Goal: Information Seeking & Learning: Find specific fact

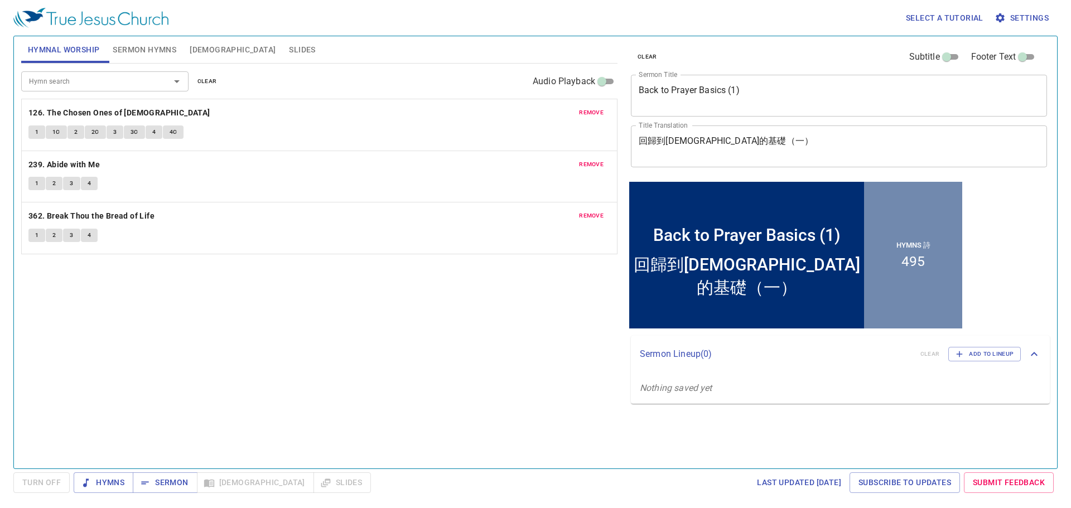
click at [380, 317] on div "Hymn search Hymn search clear Audio Playback remove 126. The Chosen Ones of God…" at bounding box center [319, 261] width 596 height 395
click at [165, 484] on span "Sermon" at bounding box center [165, 483] width 46 height 14
click at [144, 42] on button "Sermon Hymns" at bounding box center [144, 49] width 77 height 27
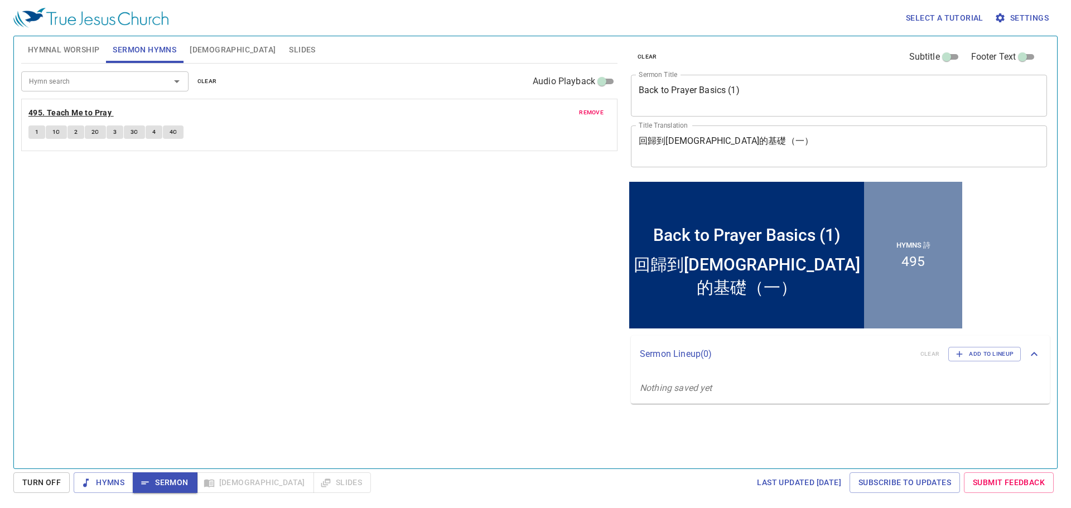
click at [94, 111] on b "495. Teach Me to Pray" at bounding box center [69, 113] width 83 height 14
click at [36, 129] on span "1" at bounding box center [36, 132] width 3 height 10
click at [56, 129] on span "1C" at bounding box center [56, 132] width 8 height 10
click at [79, 130] on button "2" at bounding box center [75, 131] width 17 height 13
click at [98, 129] on span "2C" at bounding box center [95, 132] width 8 height 10
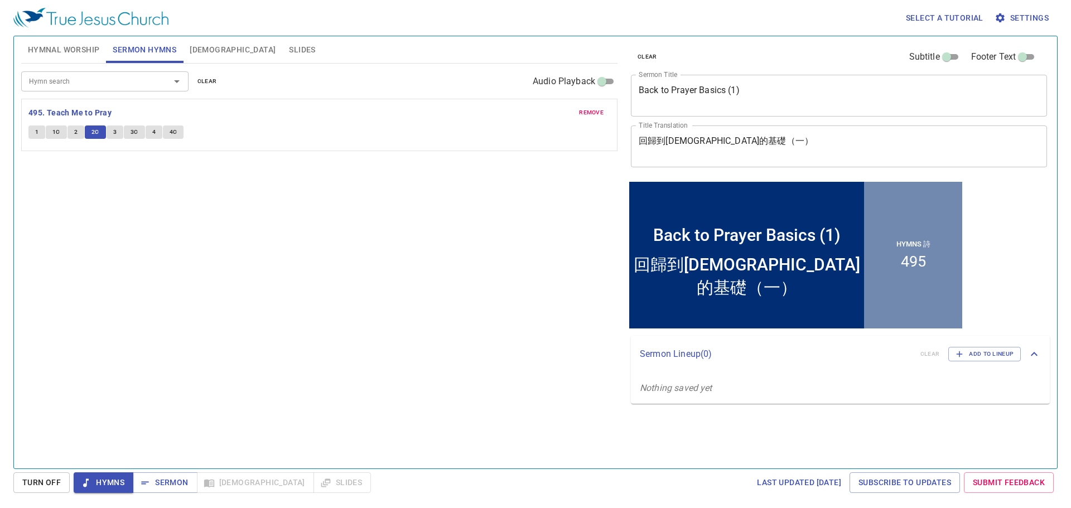
click at [110, 127] on button "3" at bounding box center [114, 131] width 17 height 13
click at [134, 132] on span "3C" at bounding box center [134, 132] width 8 height 10
click at [156, 134] on button "4" at bounding box center [154, 131] width 17 height 13
click at [171, 129] on span "4C" at bounding box center [173, 132] width 8 height 10
click at [176, 482] on span "Sermon" at bounding box center [165, 483] width 46 height 14
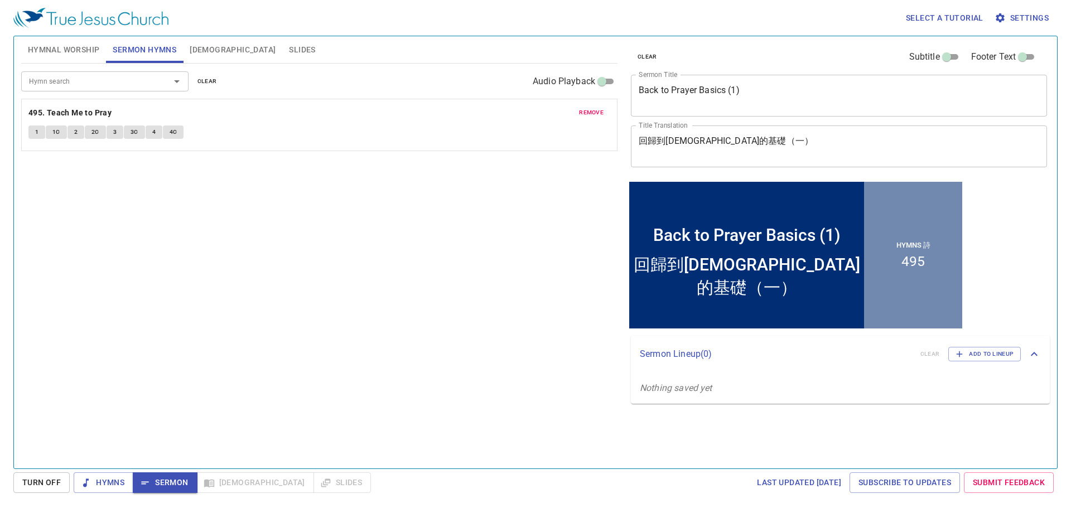
click at [289, 54] on span "Slides" at bounding box center [302, 50] width 26 height 14
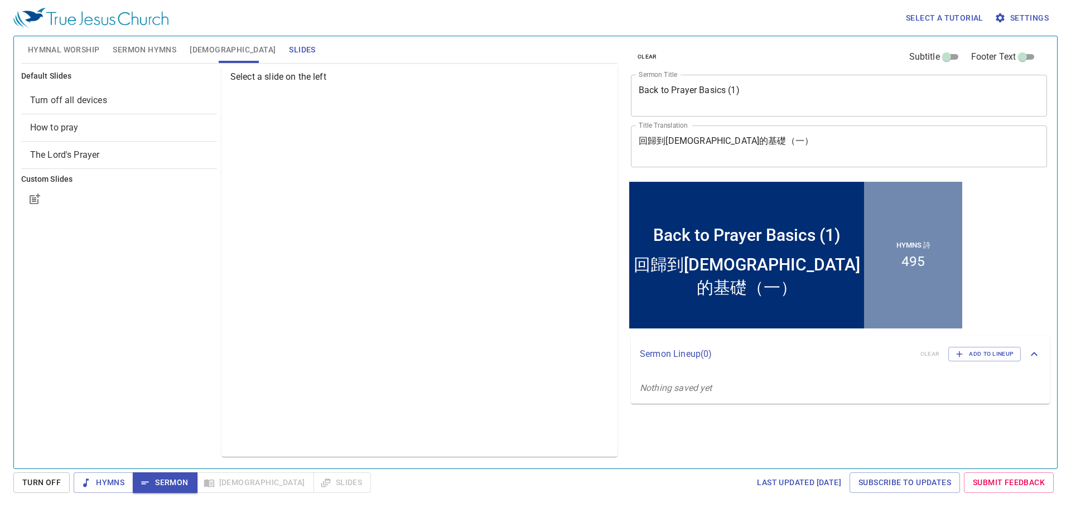
click at [108, 119] on div "How to pray" at bounding box center [119, 127] width 196 height 27
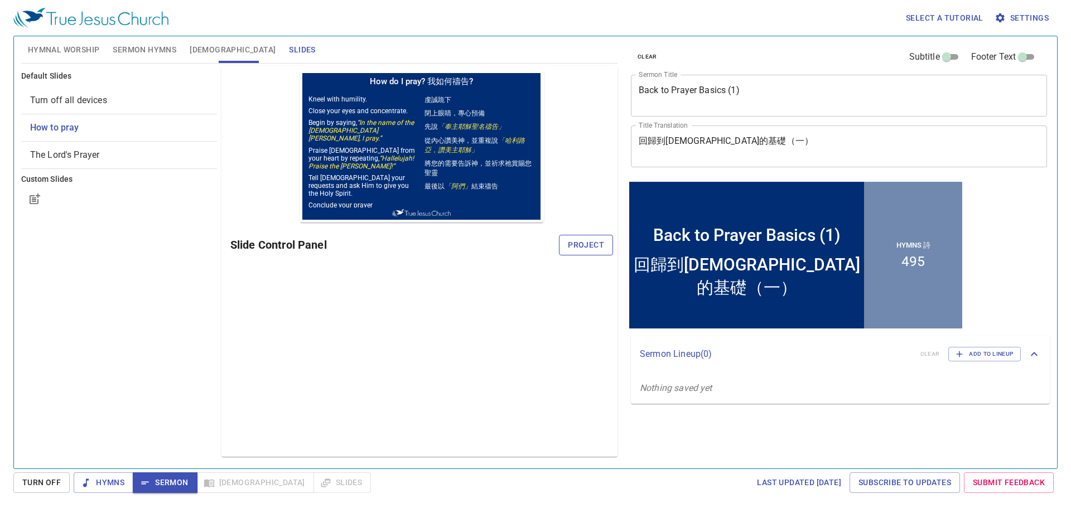
click at [568, 252] on button "Project" at bounding box center [586, 245] width 54 height 21
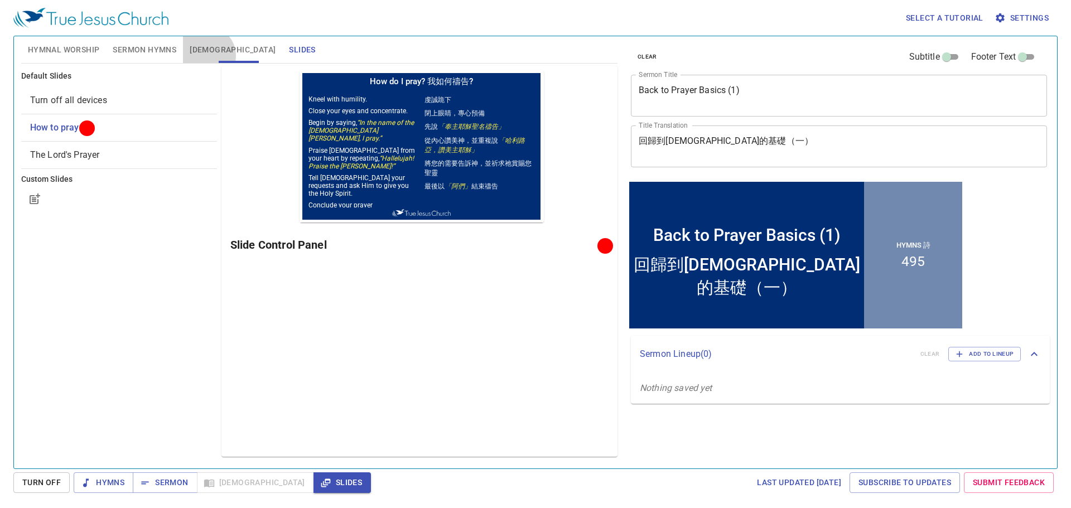
click at [206, 56] on span "Bible" at bounding box center [233, 50] width 86 height 14
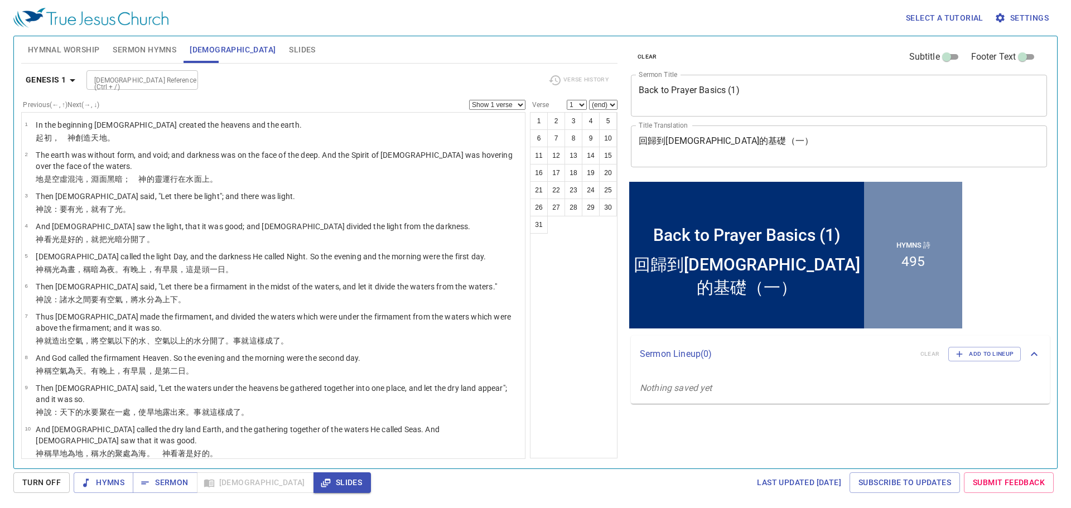
click at [161, 78] on input "Bible Reference (Ctrl + /)" at bounding box center [133, 80] width 86 height 13
type input "luke 22:41"
select select "41"
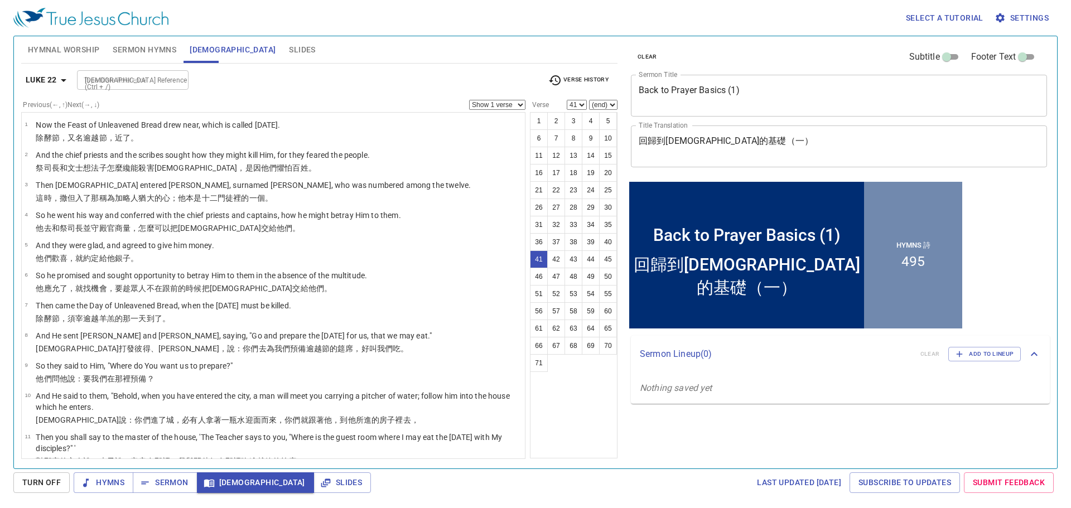
scroll to position [1129, 0]
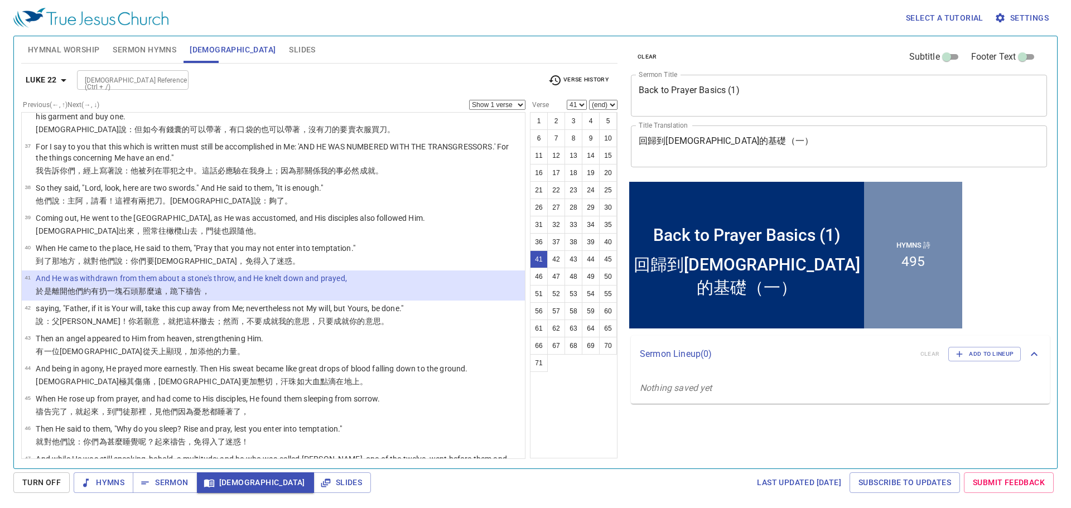
click at [148, 78] on input "Bible Reference (Ctrl + /)" at bounding box center [123, 80] width 86 height 13
type input "acts 7"
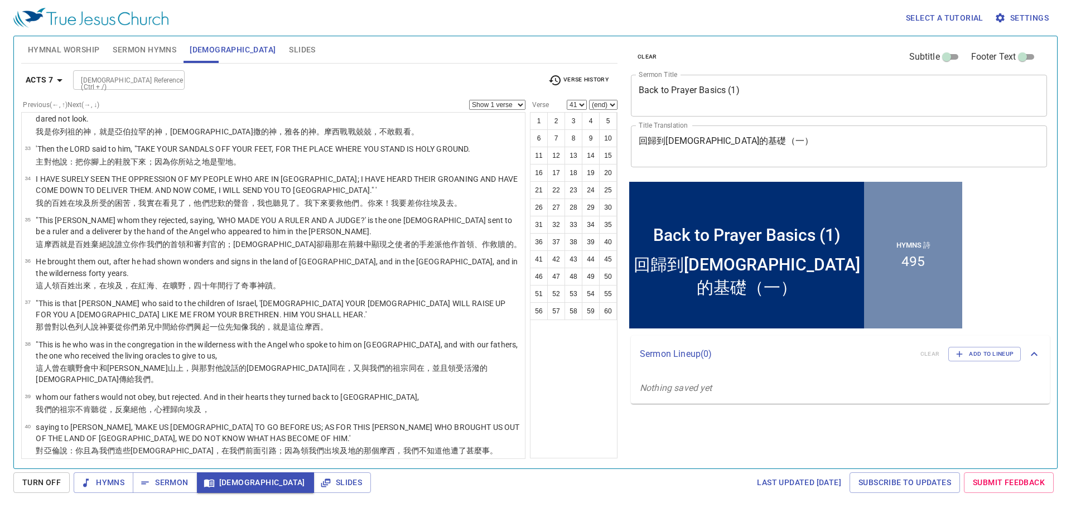
scroll to position [0, 0]
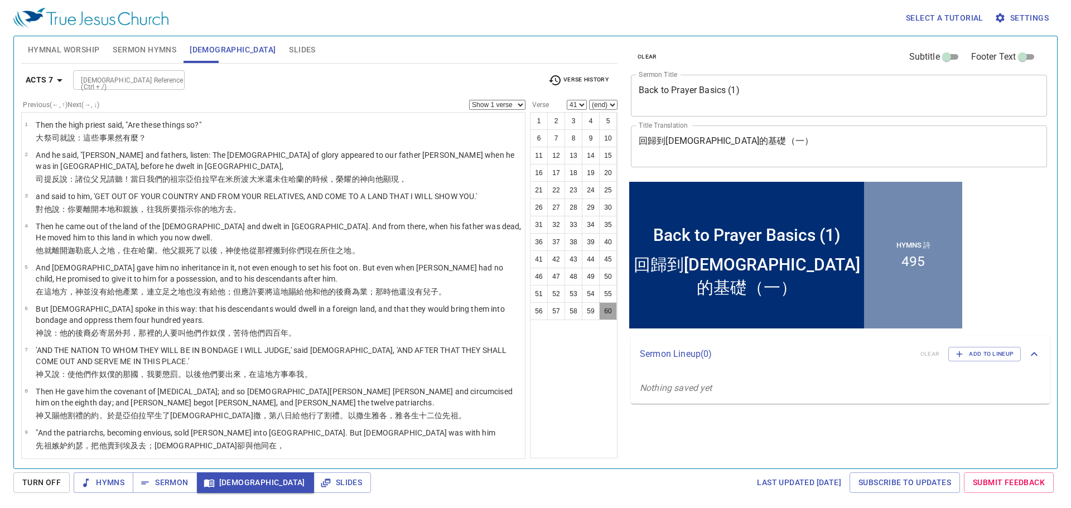
click at [604, 316] on button "60" at bounding box center [608, 311] width 18 height 18
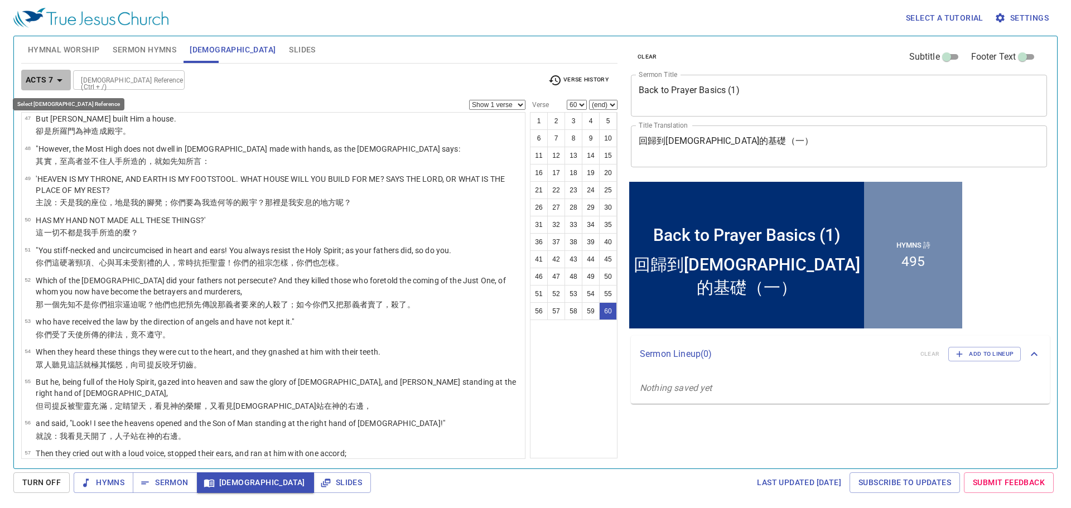
click at [53, 75] on icon "button" at bounding box center [59, 80] width 13 height 13
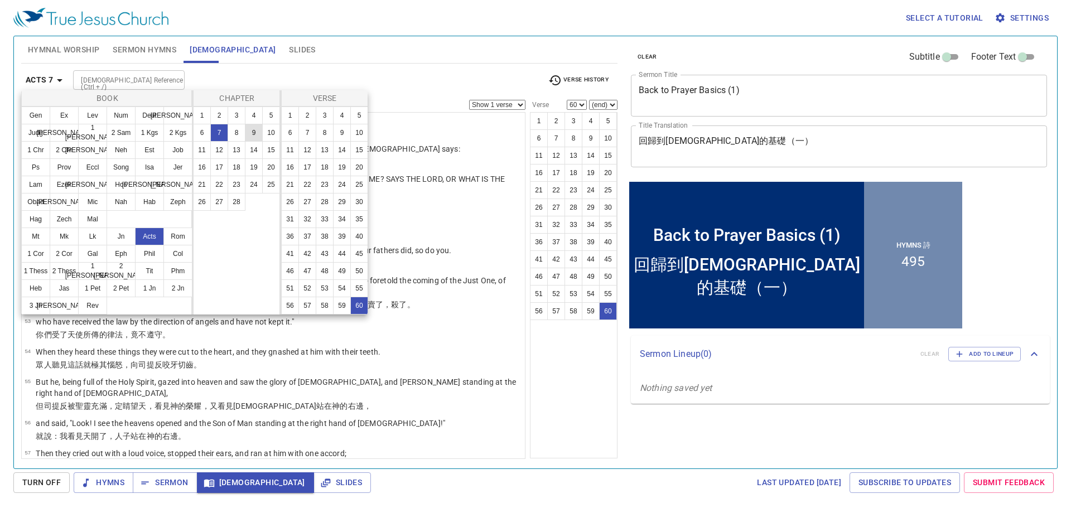
click at [248, 133] on button "9" at bounding box center [254, 133] width 18 height 18
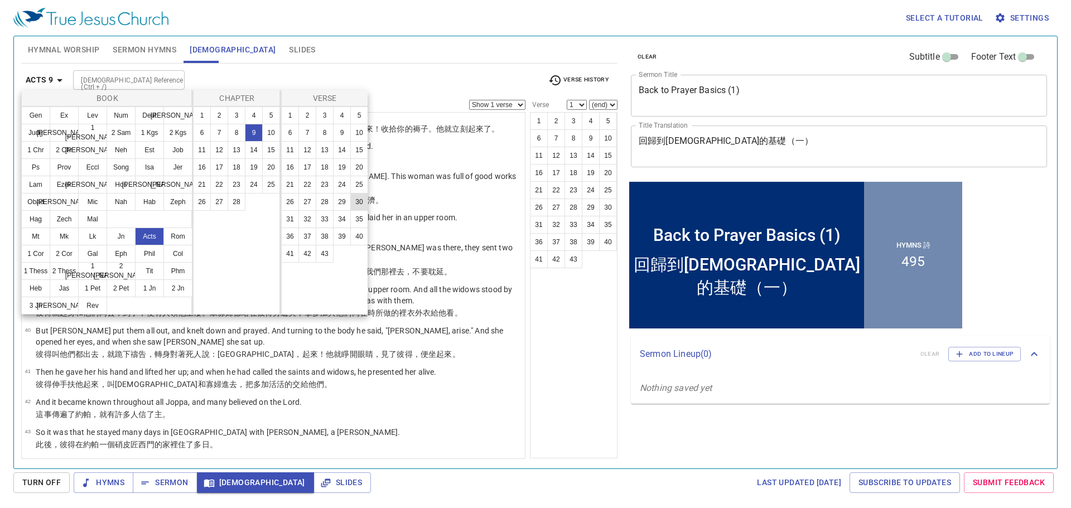
scroll to position [0, 0]
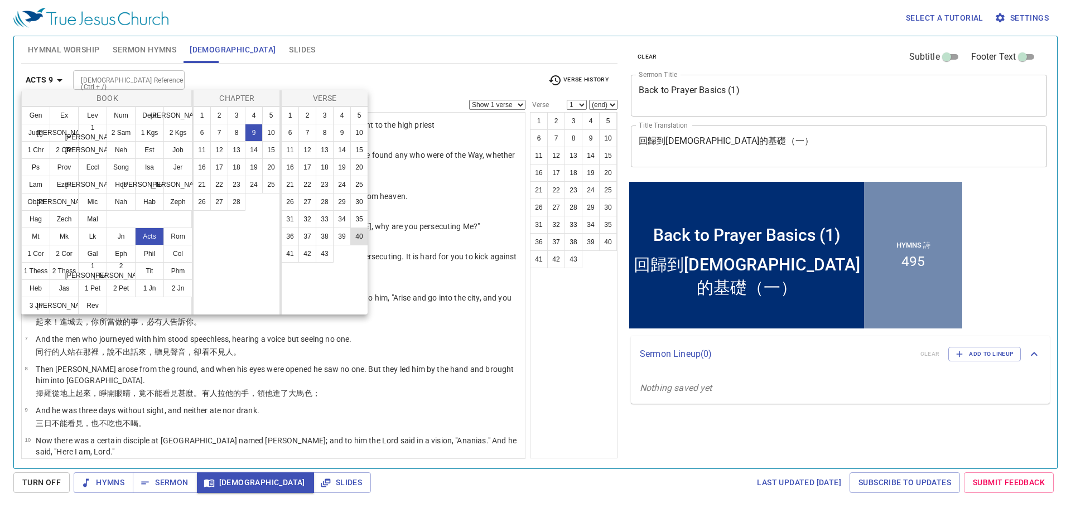
click at [357, 233] on button "40" at bounding box center [359, 236] width 18 height 18
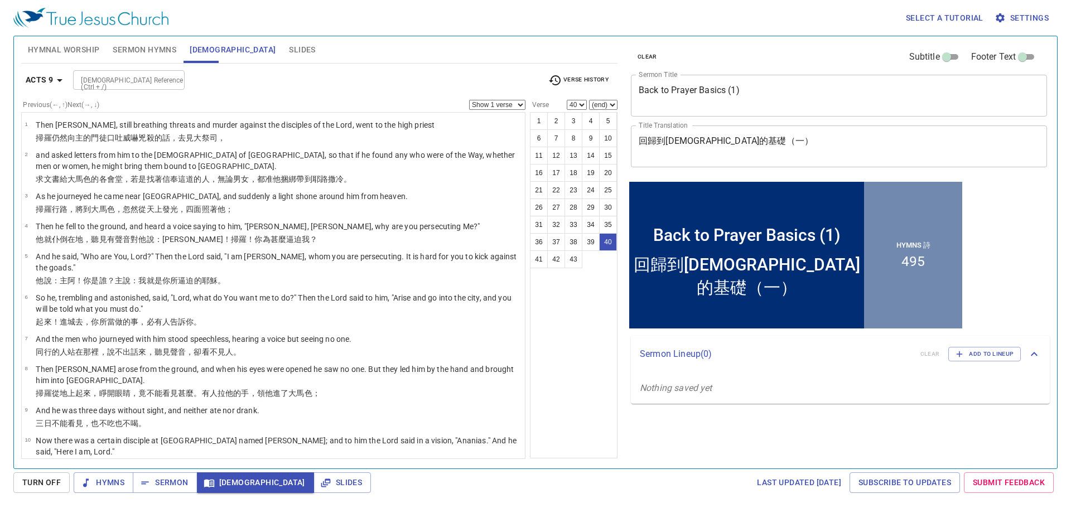
scroll to position [1136, 0]
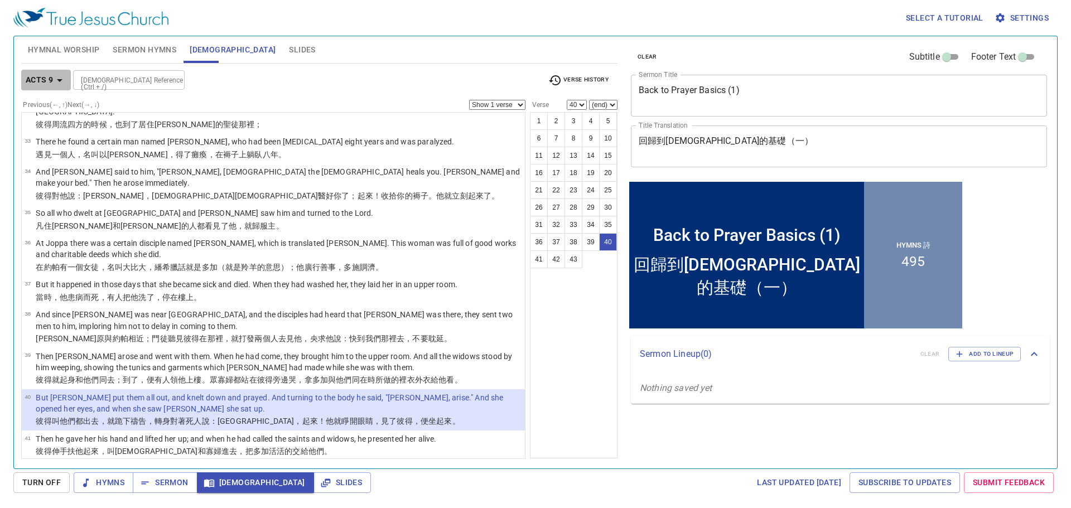
click at [46, 70] on button "Acts 9" at bounding box center [46, 80] width 50 height 21
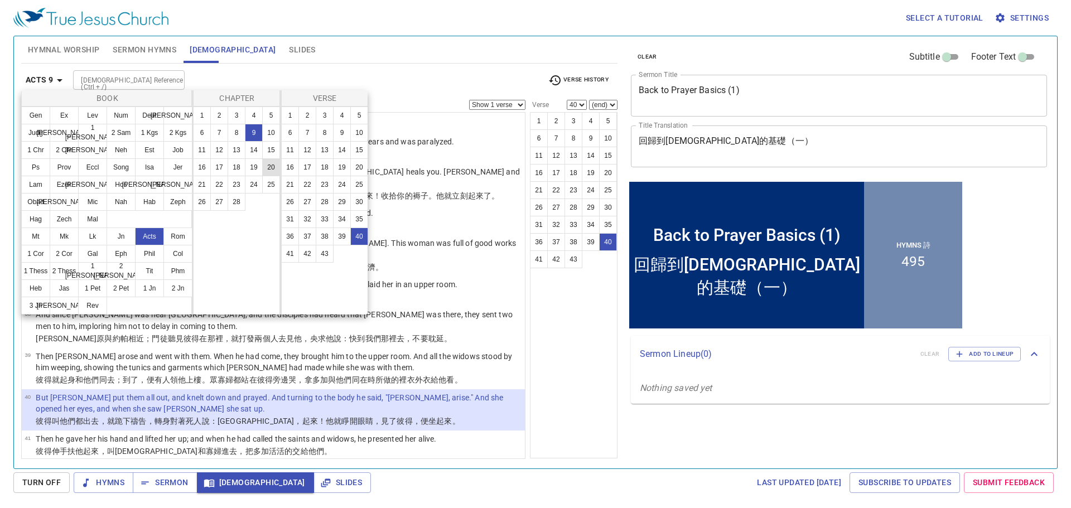
click at [277, 169] on button "20" at bounding box center [271, 167] width 18 height 18
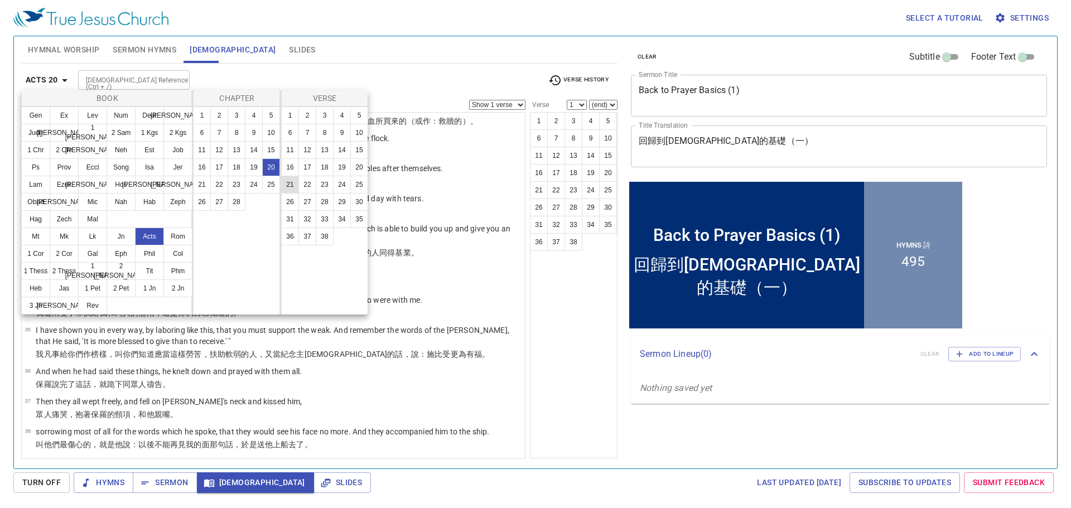
scroll to position [0, 0]
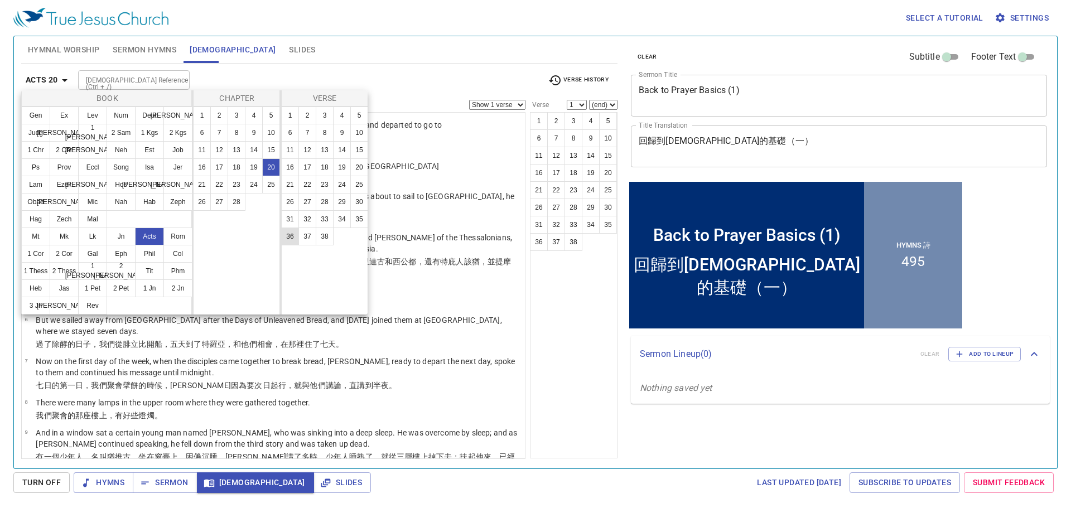
click at [289, 238] on button "36" at bounding box center [290, 236] width 18 height 18
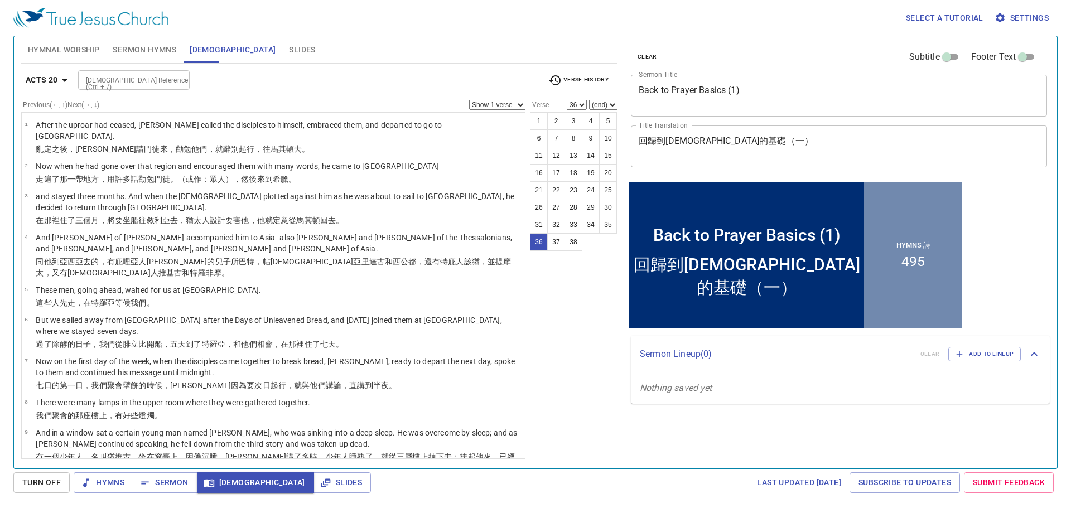
scroll to position [963, 0]
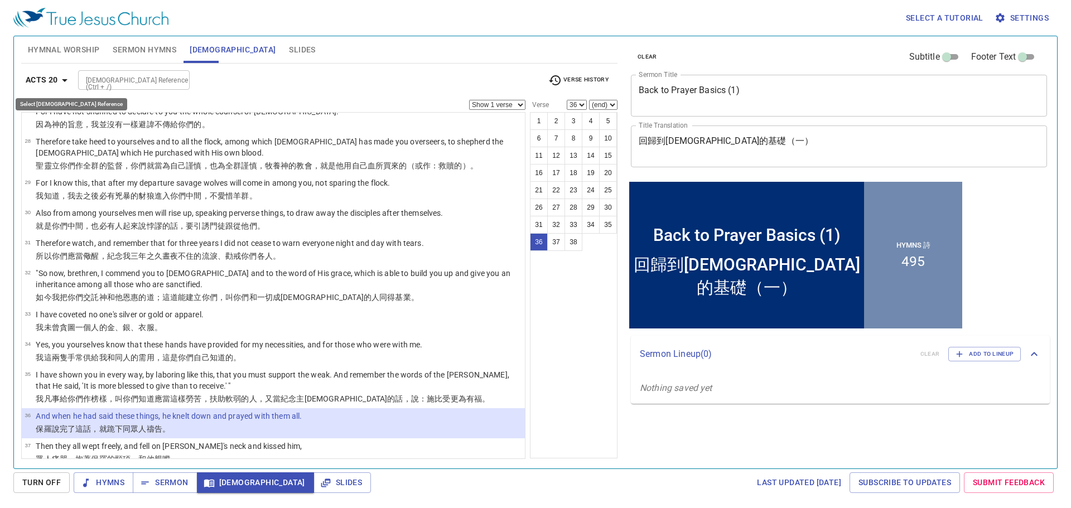
click at [42, 86] on b "Acts 20" at bounding box center [42, 80] width 32 height 14
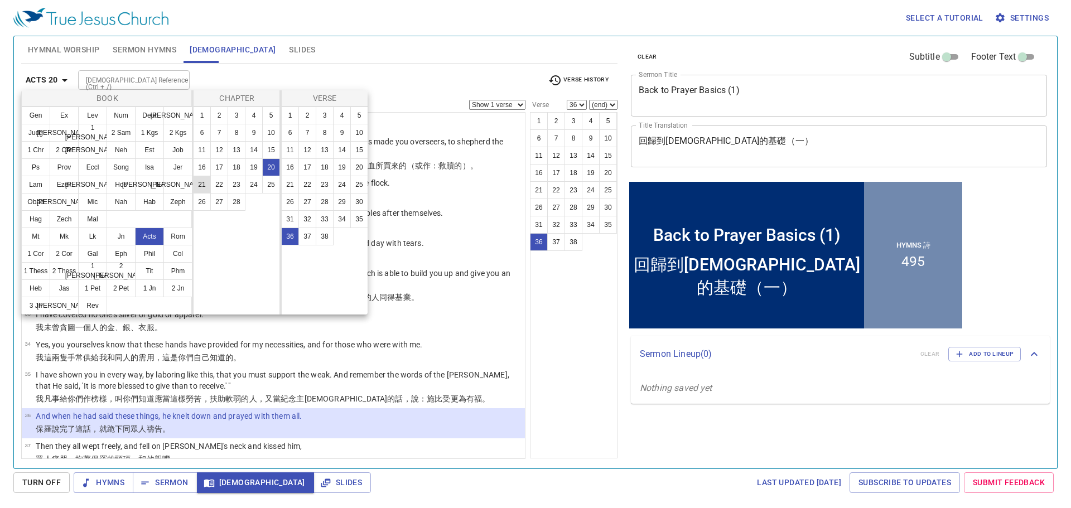
click at [209, 183] on button "21" at bounding box center [202, 185] width 18 height 18
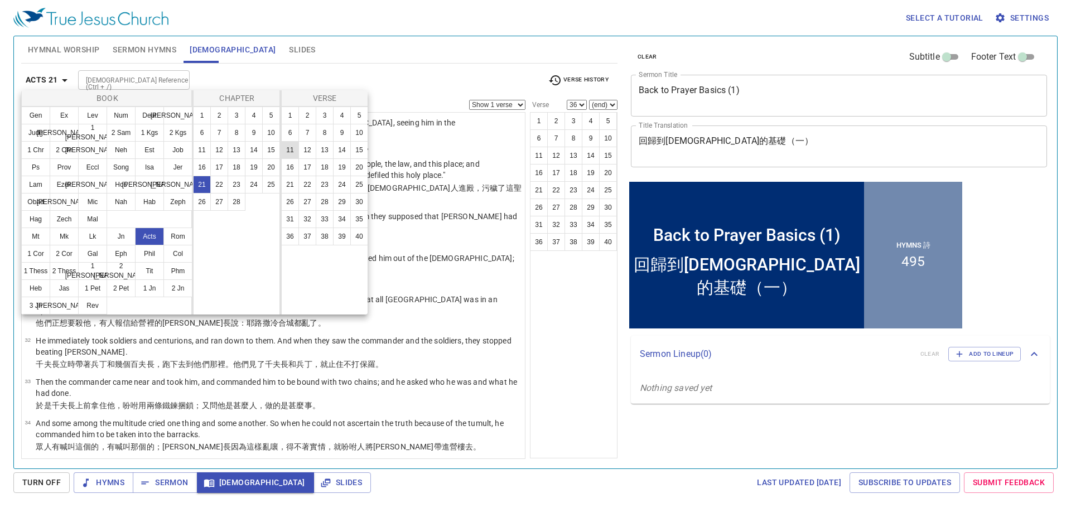
scroll to position [0, 0]
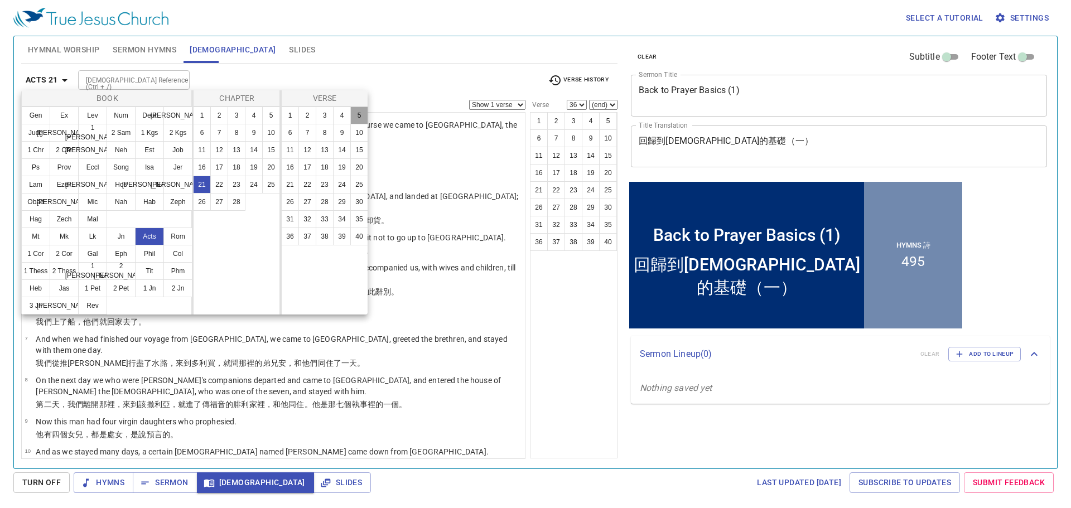
click at [352, 114] on button "5" at bounding box center [359, 115] width 18 height 18
select select "5"
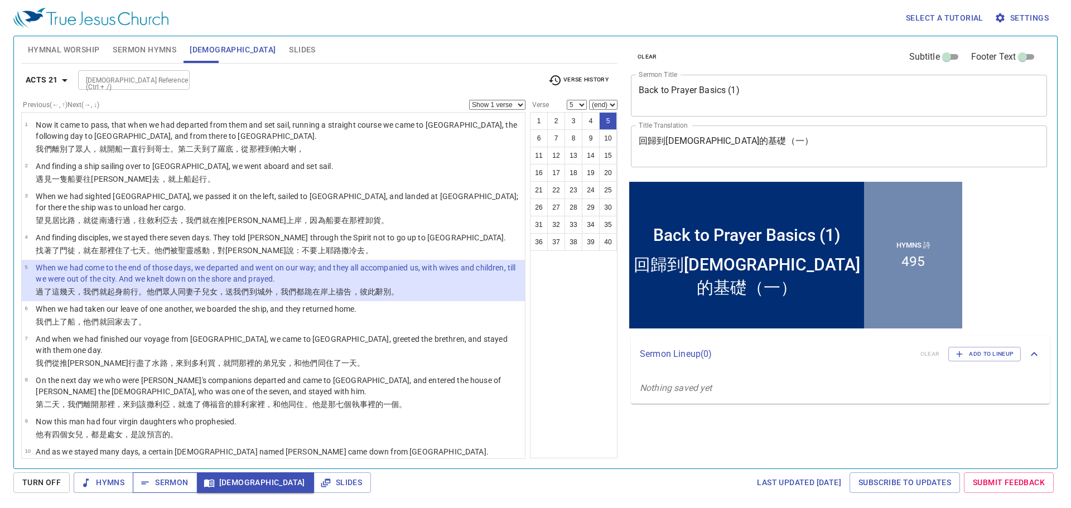
click at [180, 480] on span "Sermon" at bounding box center [165, 483] width 46 height 14
click at [180, 81] on div at bounding box center [177, 80] width 14 height 16
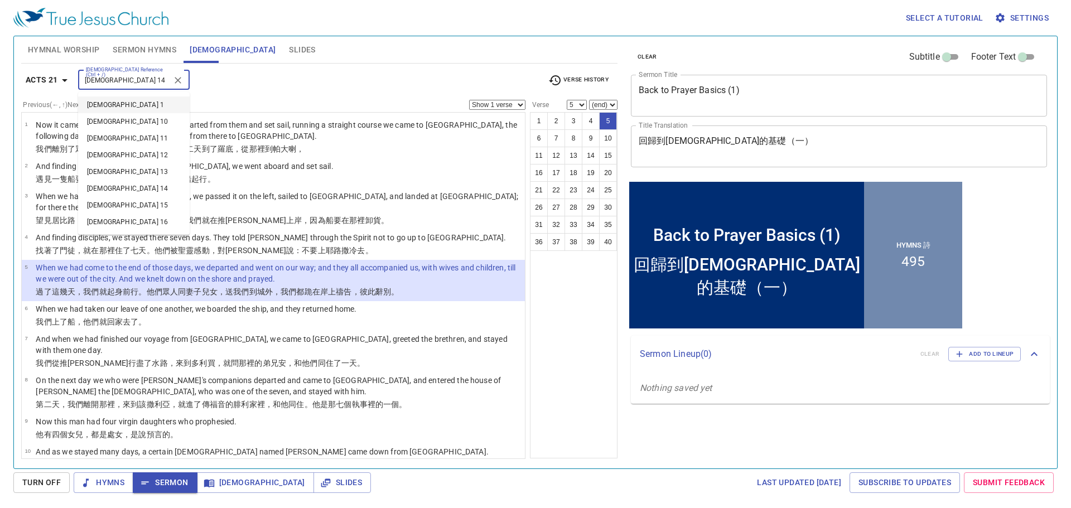
type input "1 corinthians 14"
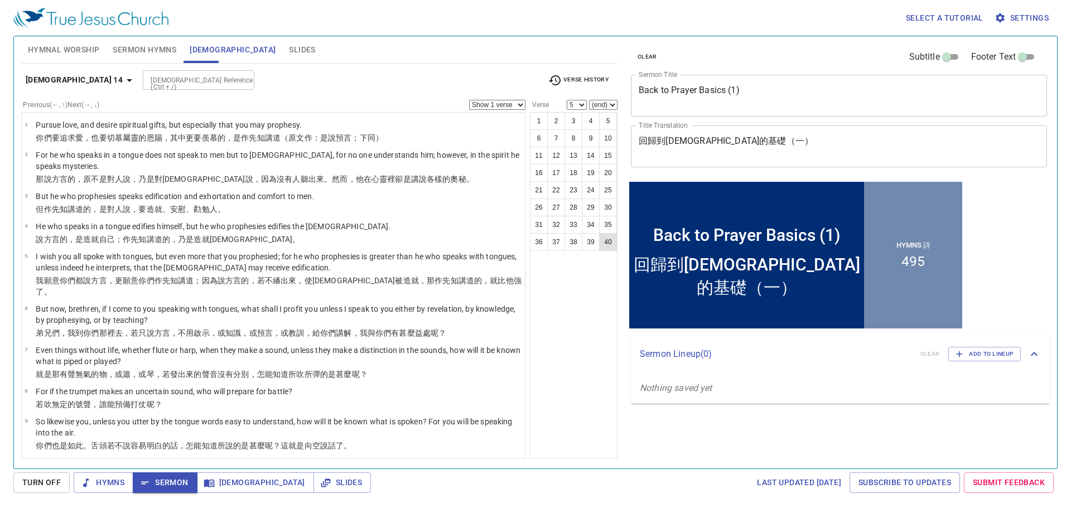
click at [605, 238] on button "40" at bounding box center [608, 242] width 18 height 18
select select "40"
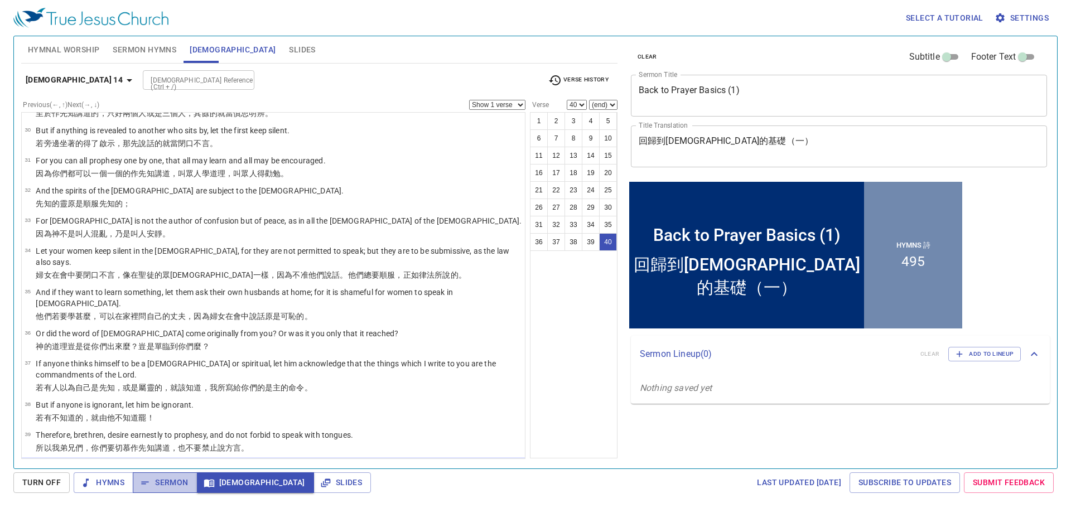
click at [176, 480] on span "Sermon" at bounding box center [165, 483] width 46 height 14
click at [205, 84] on input "Bible Reference (Ctrl + /)" at bounding box center [189, 80] width 86 height 13
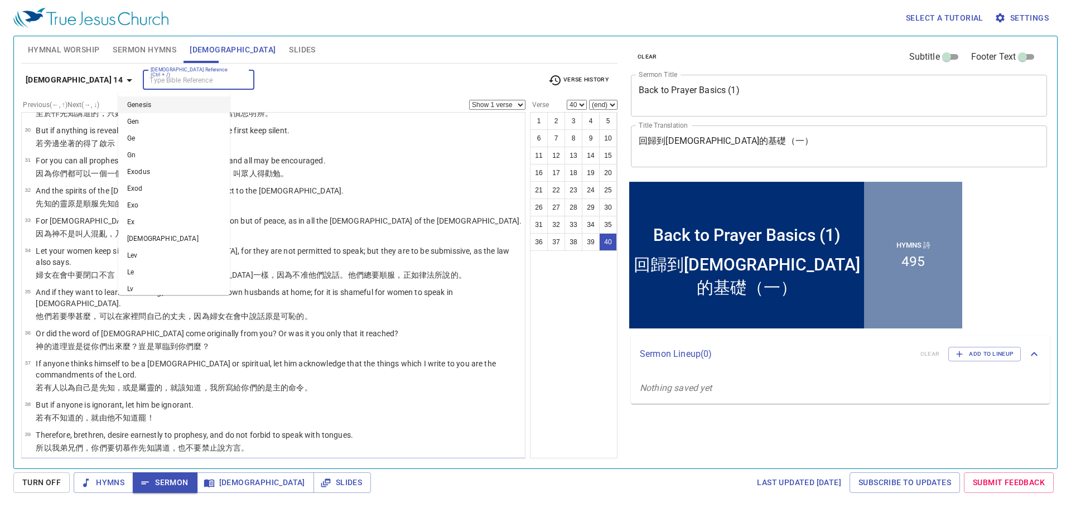
click at [292, 86] on div "Bible Reference (Ctrl + /) Bible Reference (Ctrl + /)" at bounding box center [341, 80] width 396 height 20
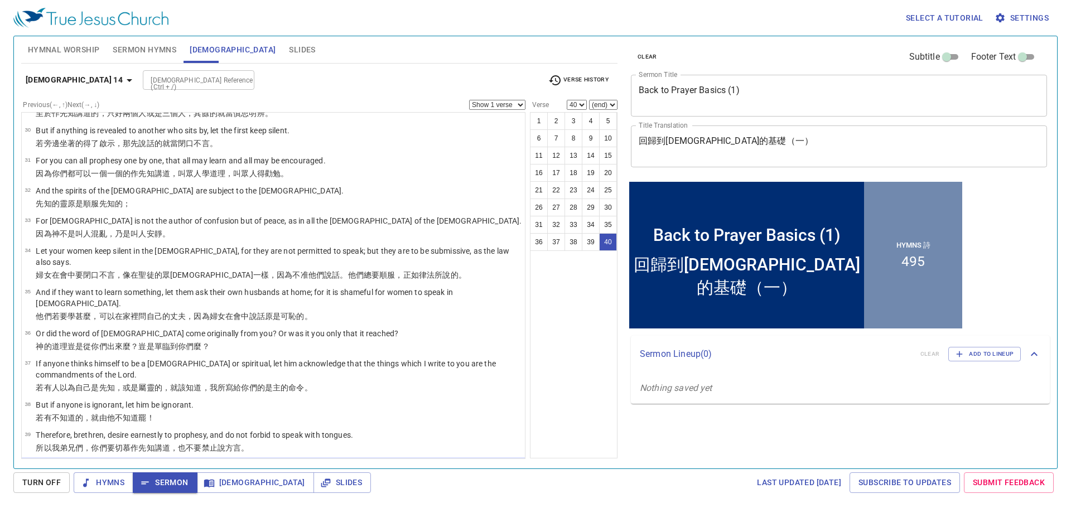
click at [235, 79] on div at bounding box center [242, 80] width 14 height 16
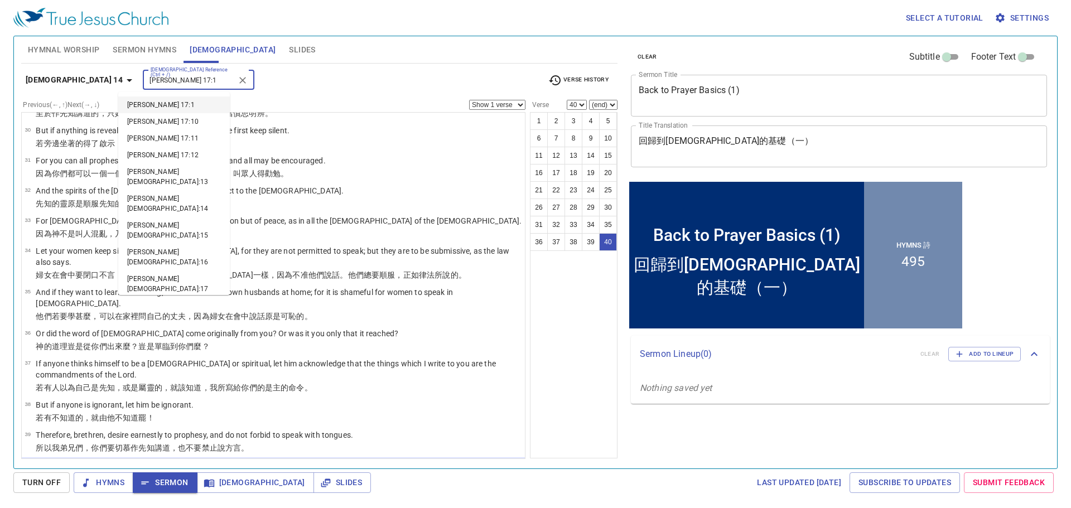
type input "john 17:1"
select select "1"
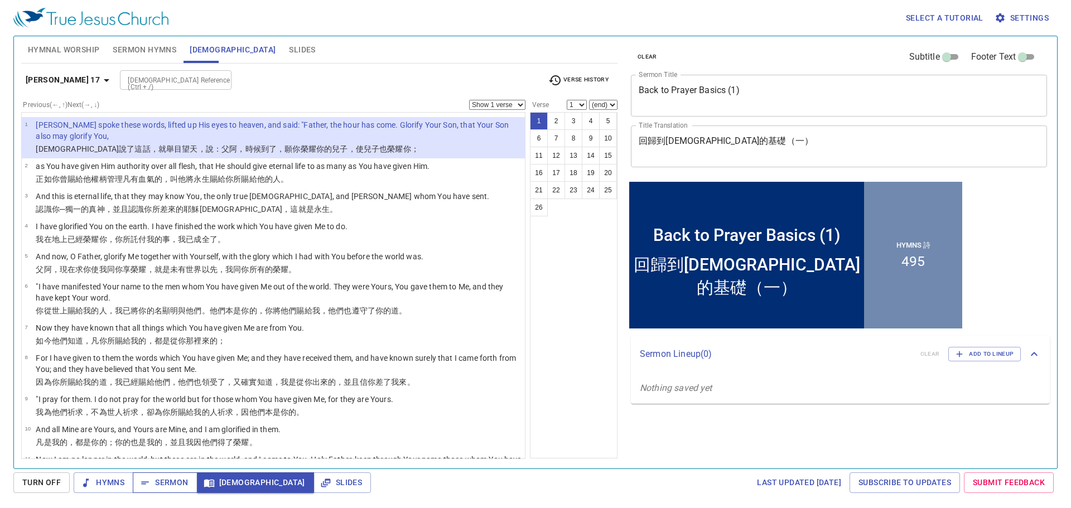
click at [156, 490] on button "Sermon" at bounding box center [165, 482] width 64 height 21
click at [167, 81] on input "Bible Reference (Ctrl + /)" at bounding box center [166, 80] width 86 height 13
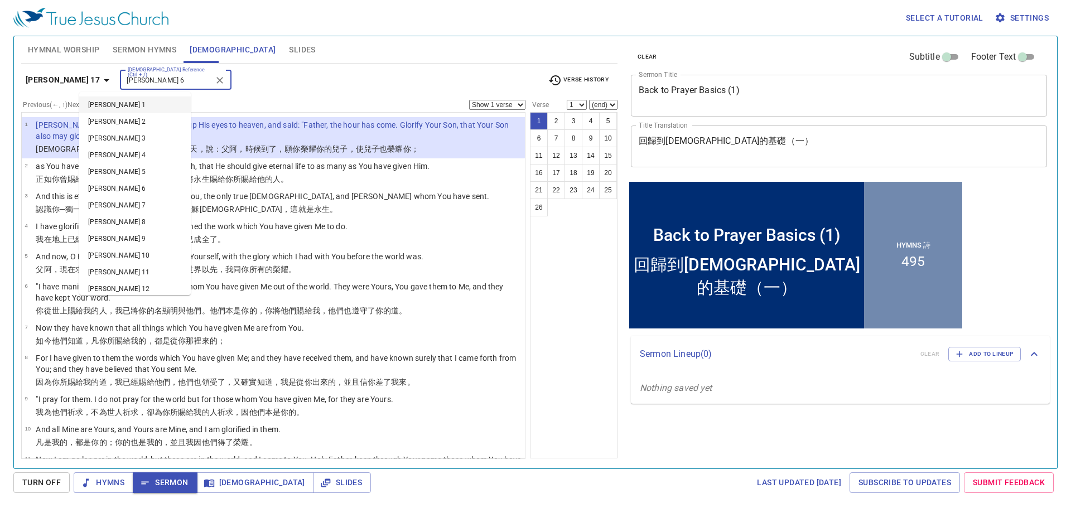
type input "matthew 6"
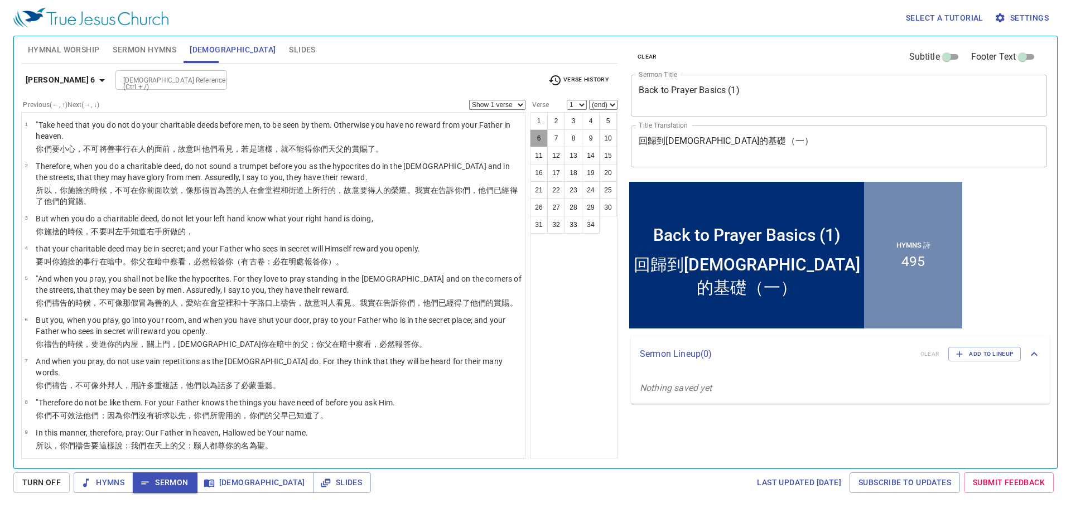
click at [541, 139] on button "6" at bounding box center [539, 138] width 18 height 18
select select "6"
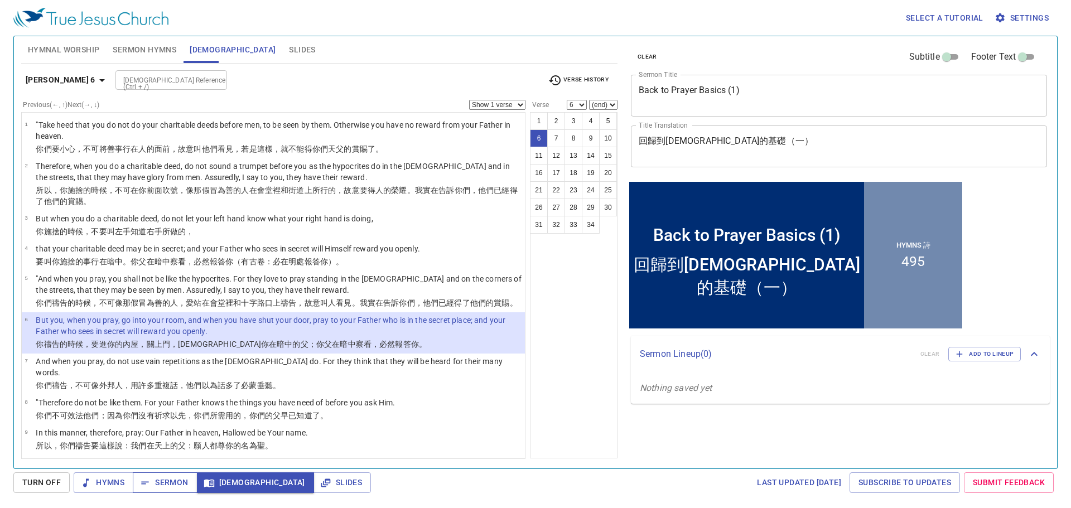
click at [181, 478] on span "Sermon" at bounding box center [165, 483] width 46 height 14
click at [405, 337] on p "But you, when you pray, go into your room, and when you have shut your door, pr…" at bounding box center [279, 325] width 486 height 22
click at [186, 474] on button "Sermon" at bounding box center [165, 482] width 64 height 21
click at [289, 47] on span "Slides" at bounding box center [302, 50] width 26 height 14
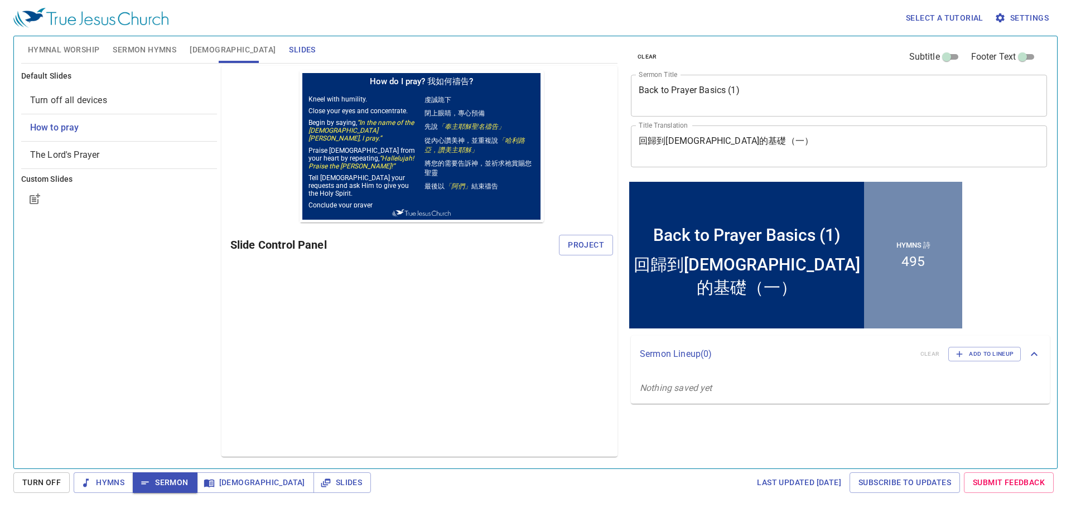
click at [64, 124] on span "How to pray" at bounding box center [54, 127] width 49 height 11
click at [589, 251] on span "Project" at bounding box center [586, 245] width 36 height 14
click at [166, 477] on span "Sermon" at bounding box center [165, 483] width 46 height 14
click at [144, 54] on span "Sermon Hymns" at bounding box center [145, 50] width 64 height 14
